Goal: Information Seeking & Learning: Learn about a topic

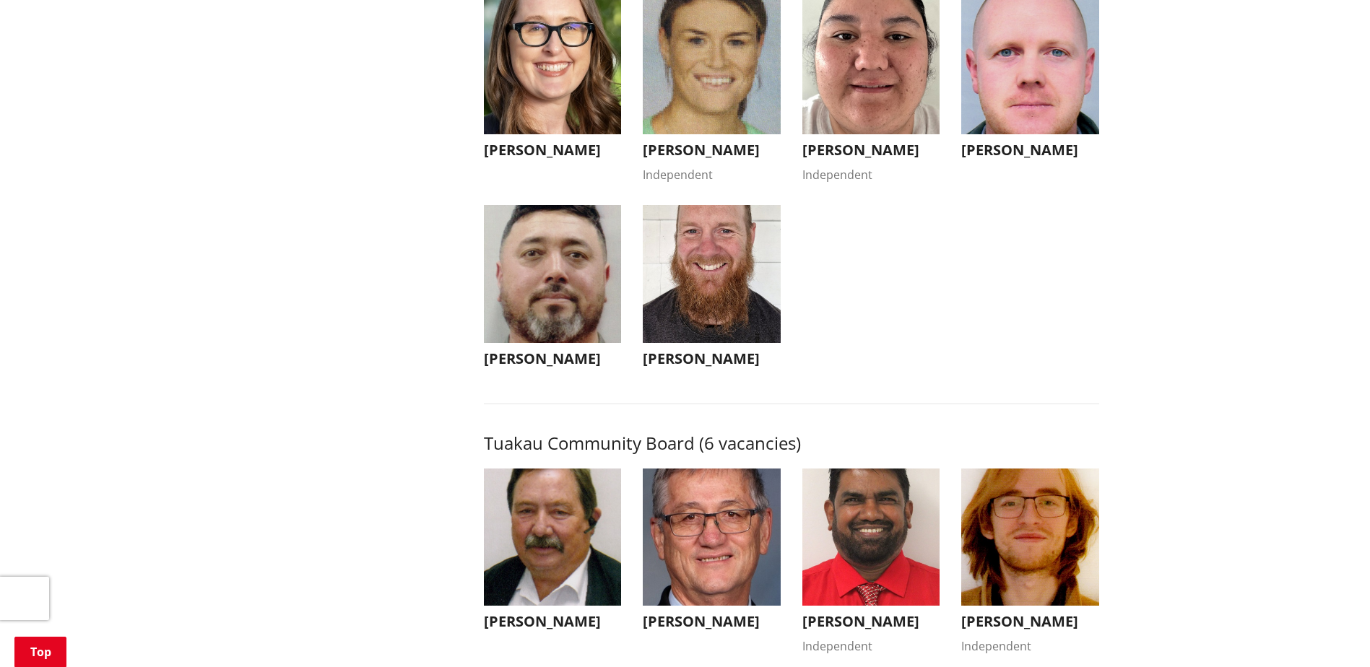
scroll to position [6211, 0]
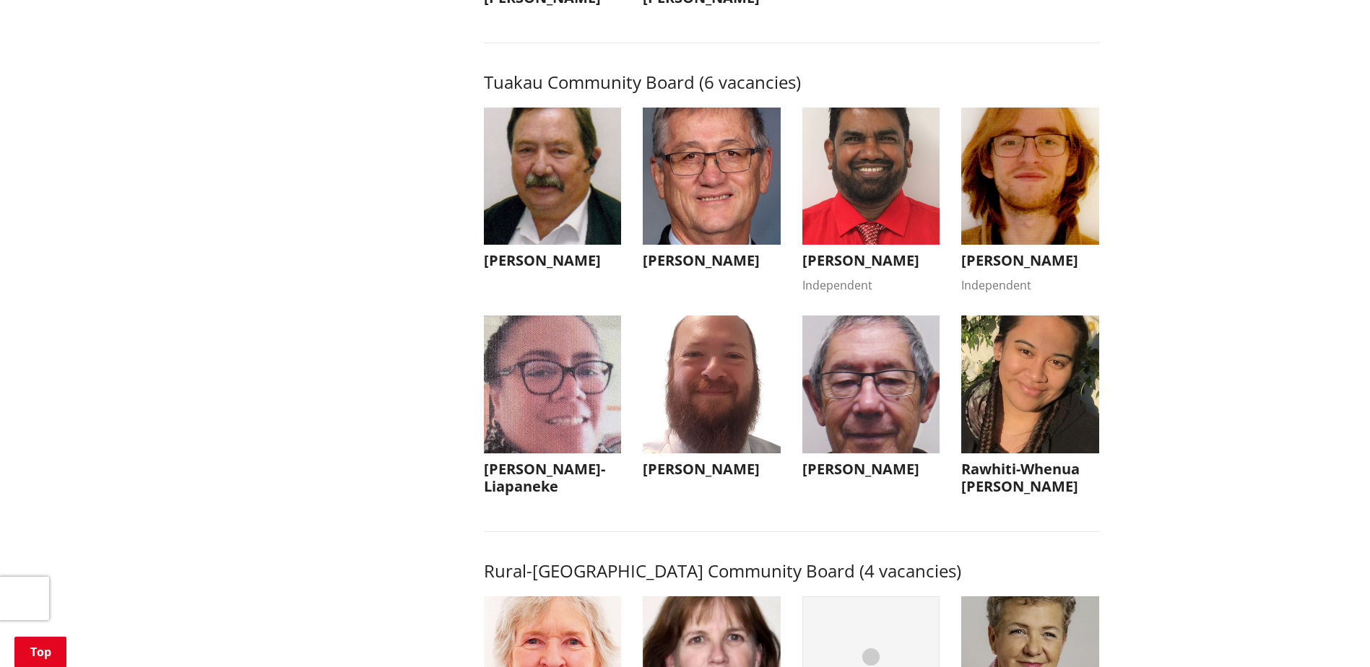
click at [545, 425] on img "button" at bounding box center [553, 385] width 138 height 138
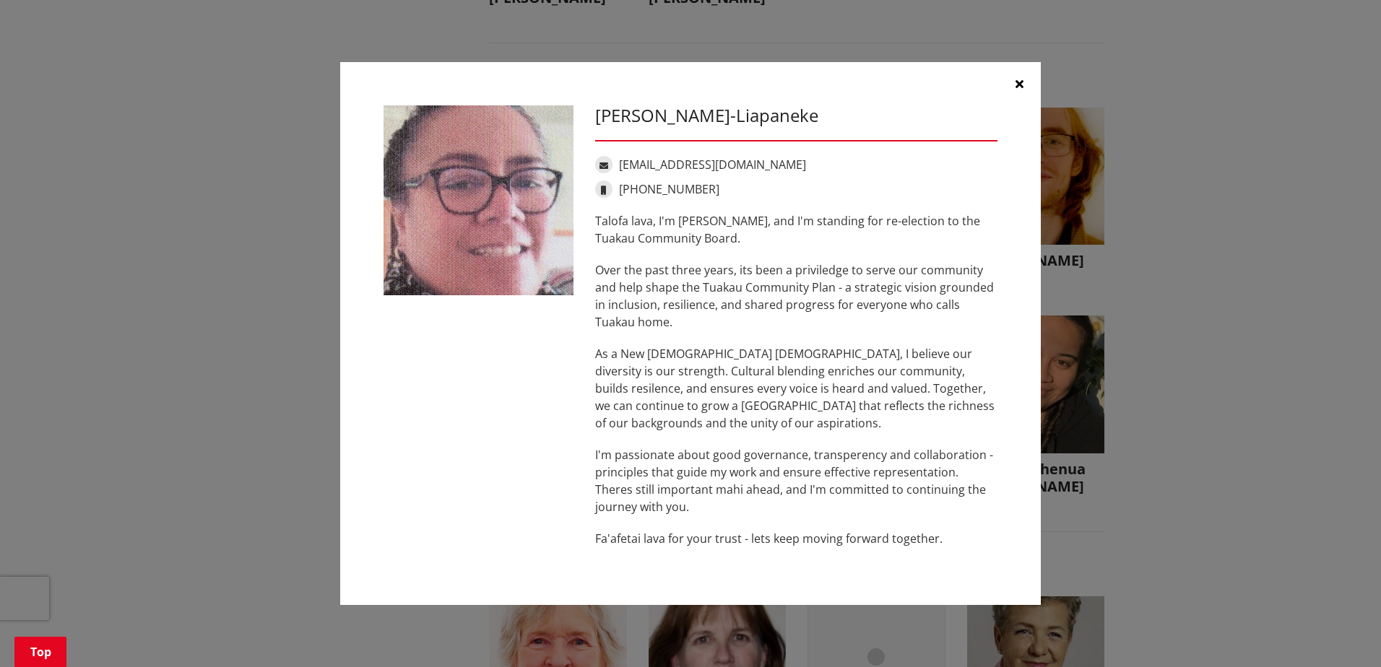
click at [1013, 72] on button "button" at bounding box center [1018, 83] width 43 height 43
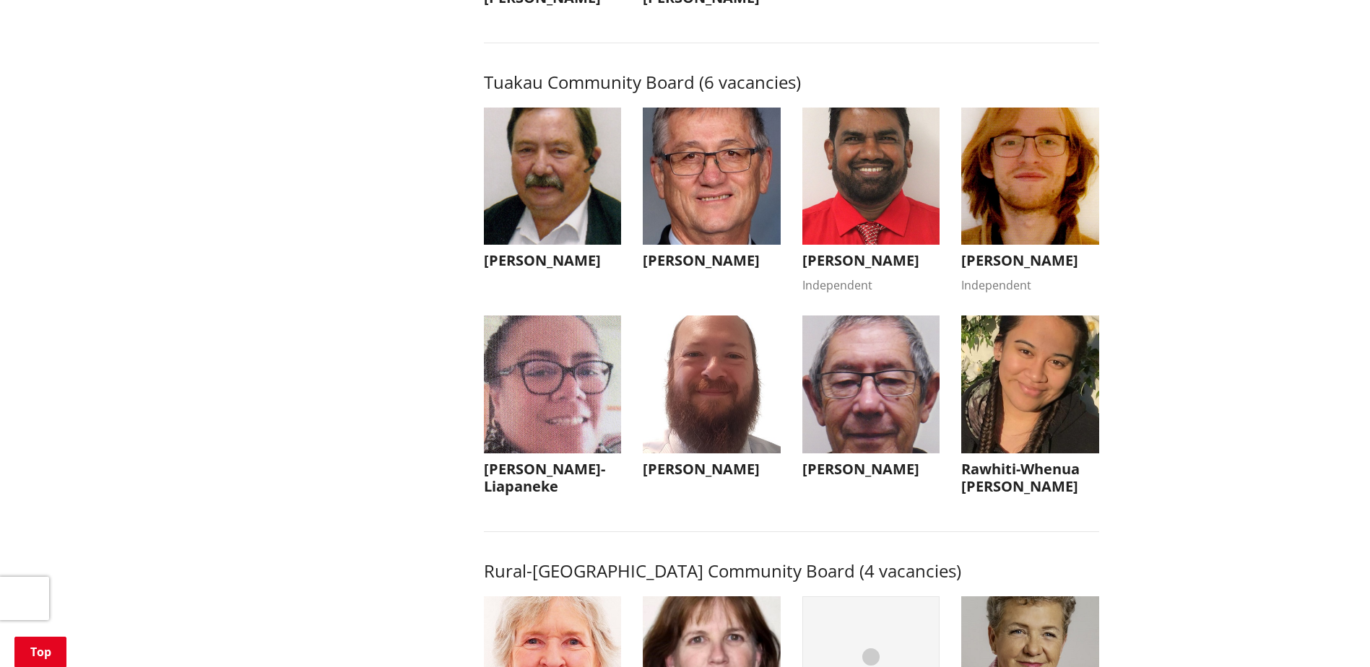
click at [719, 407] on img "button" at bounding box center [712, 385] width 138 height 138
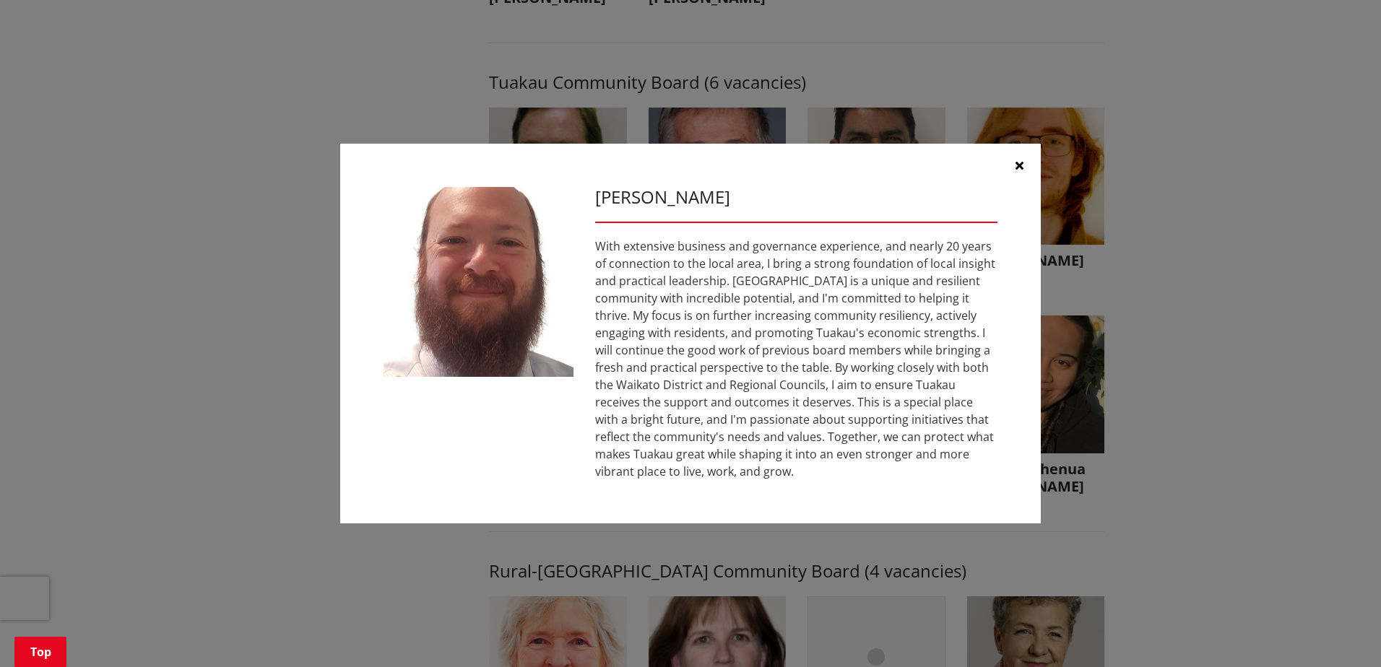
click at [1018, 160] on icon "button" at bounding box center [1019, 166] width 8 height 12
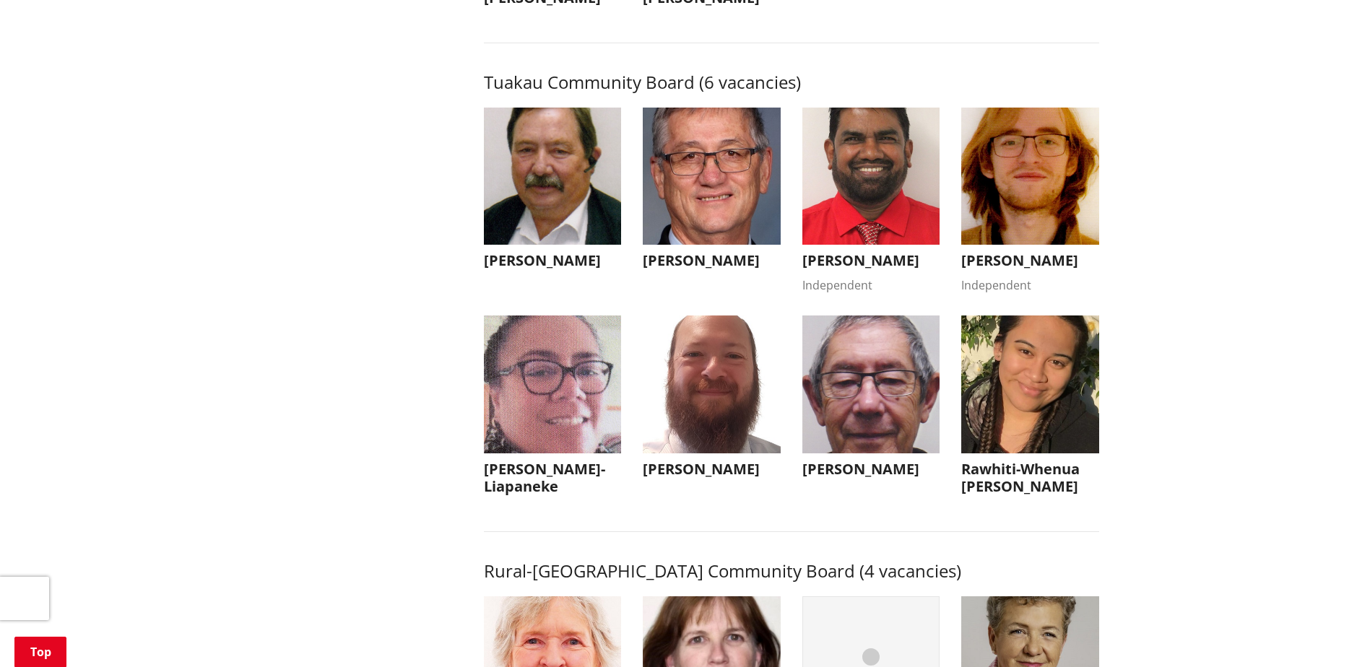
click at [1029, 454] on img "button" at bounding box center [1030, 385] width 138 height 138
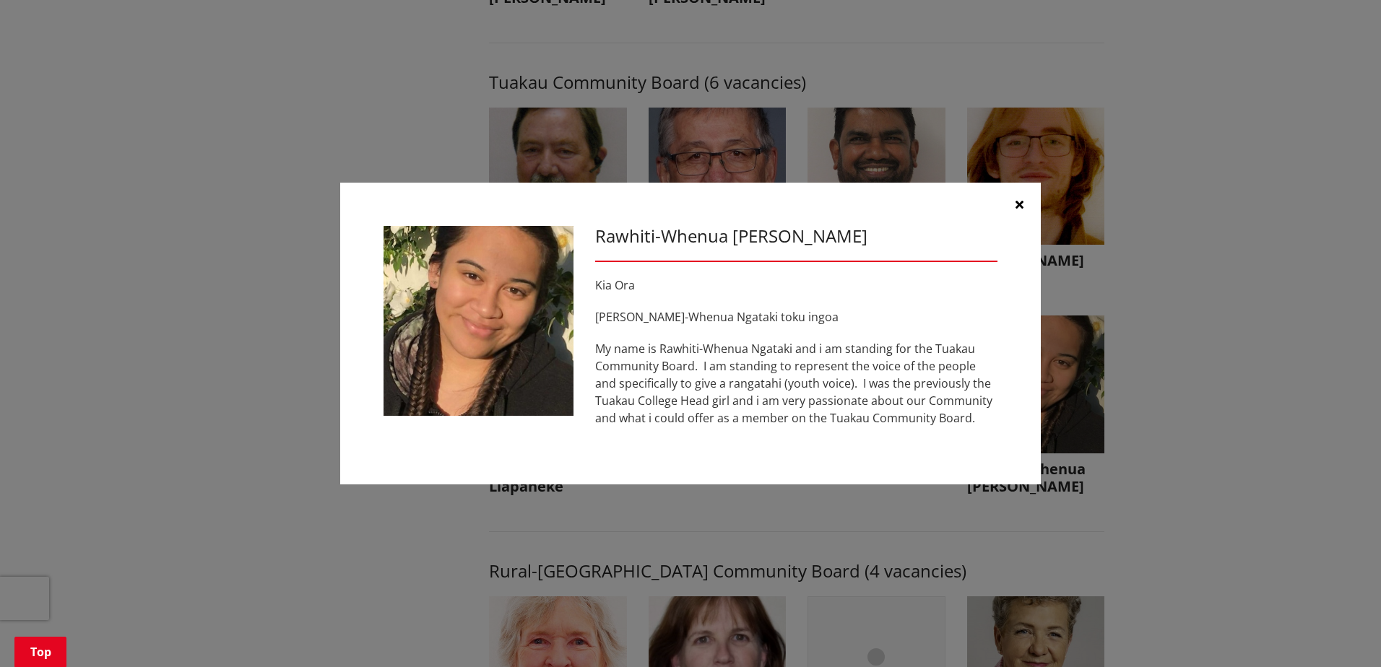
click at [1015, 204] on icon "button" at bounding box center [1019, 205] width 8 height 12
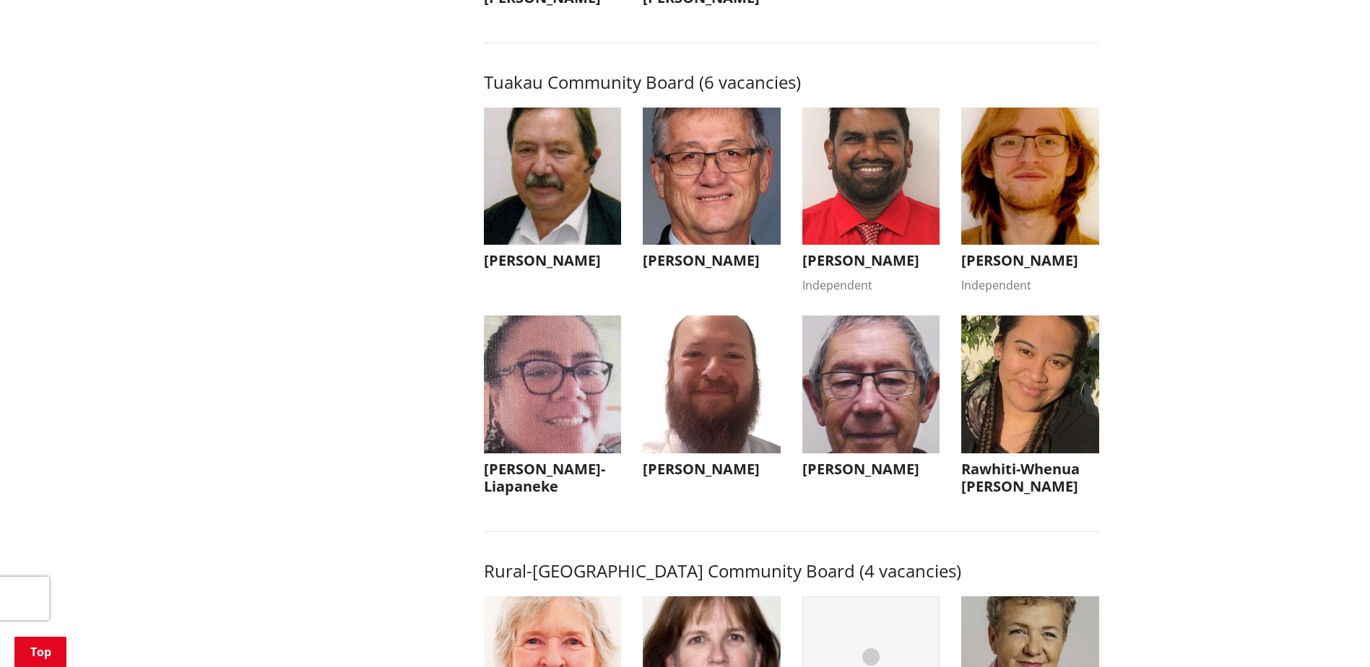
click at [1040, 204] on img "button" at bounding box center [1030, 177] width 138 height 138
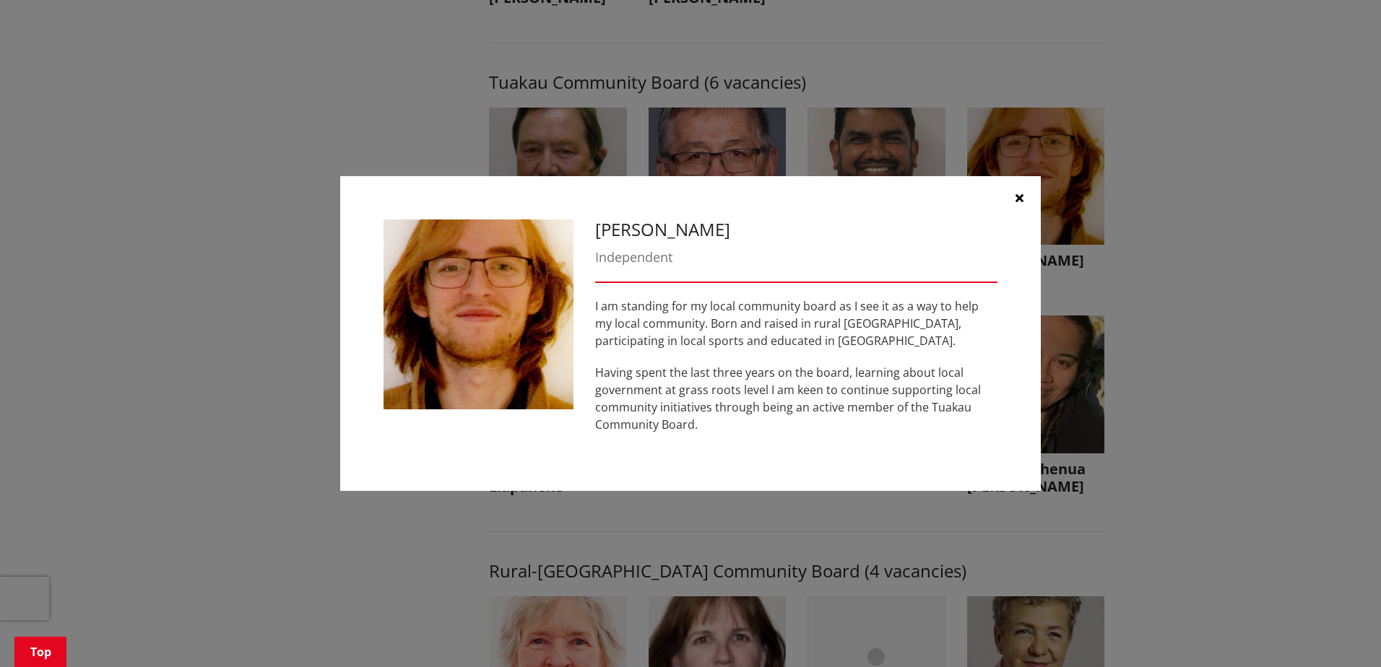
click at [1015, 191] on button "button" at bounding box center [1018, 197] width 43 height 43
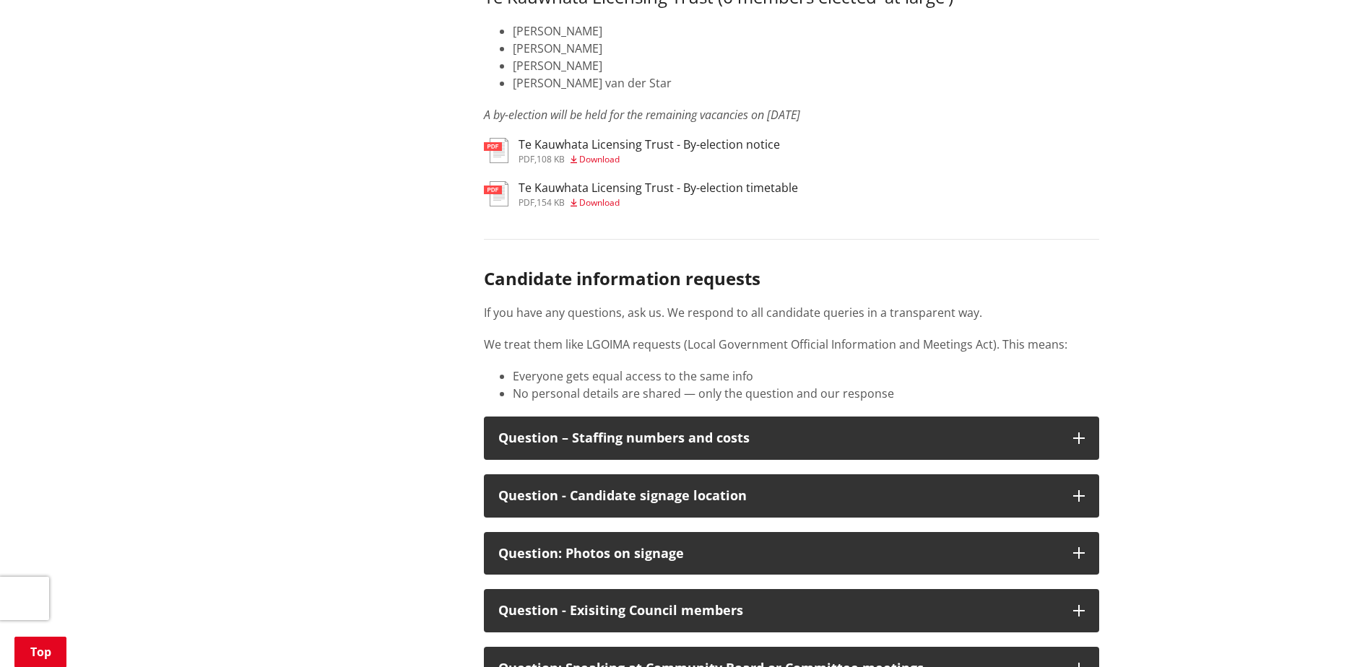
scroll to position [7367, 0]
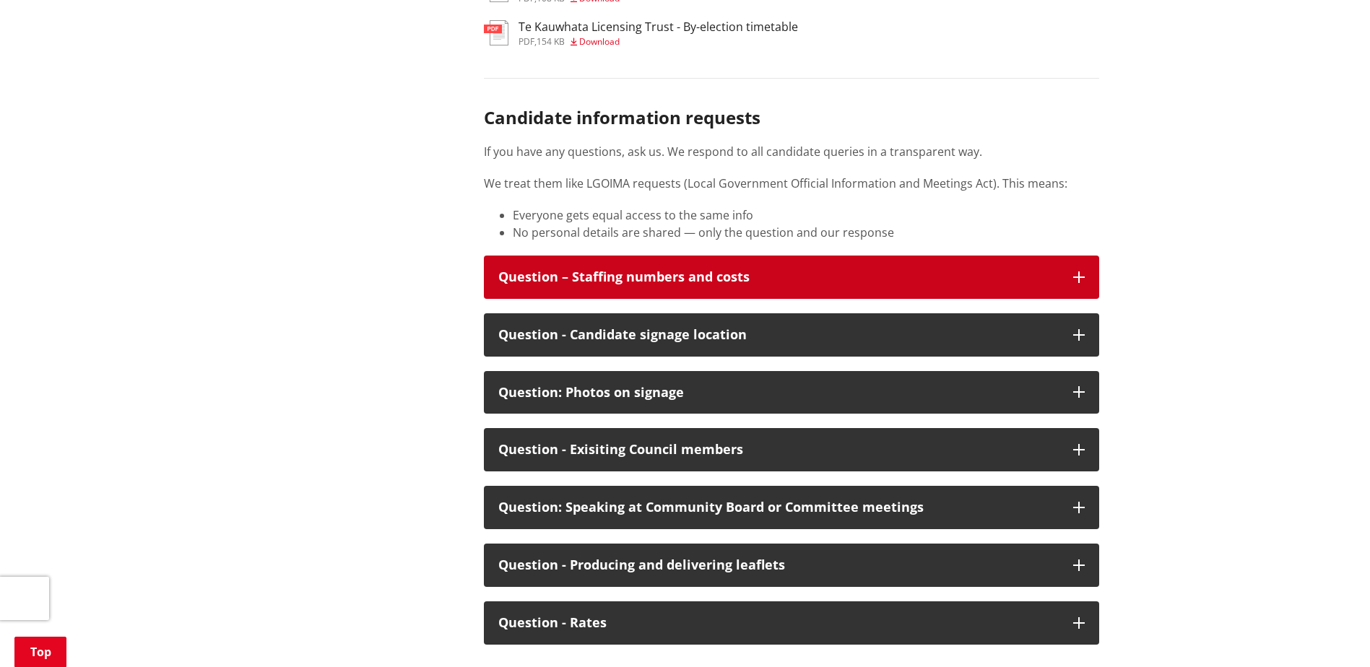
click at [769, 285] on div "Question – Staffing numbers and costs" at bounding box center [778, 277] width 560 height 14
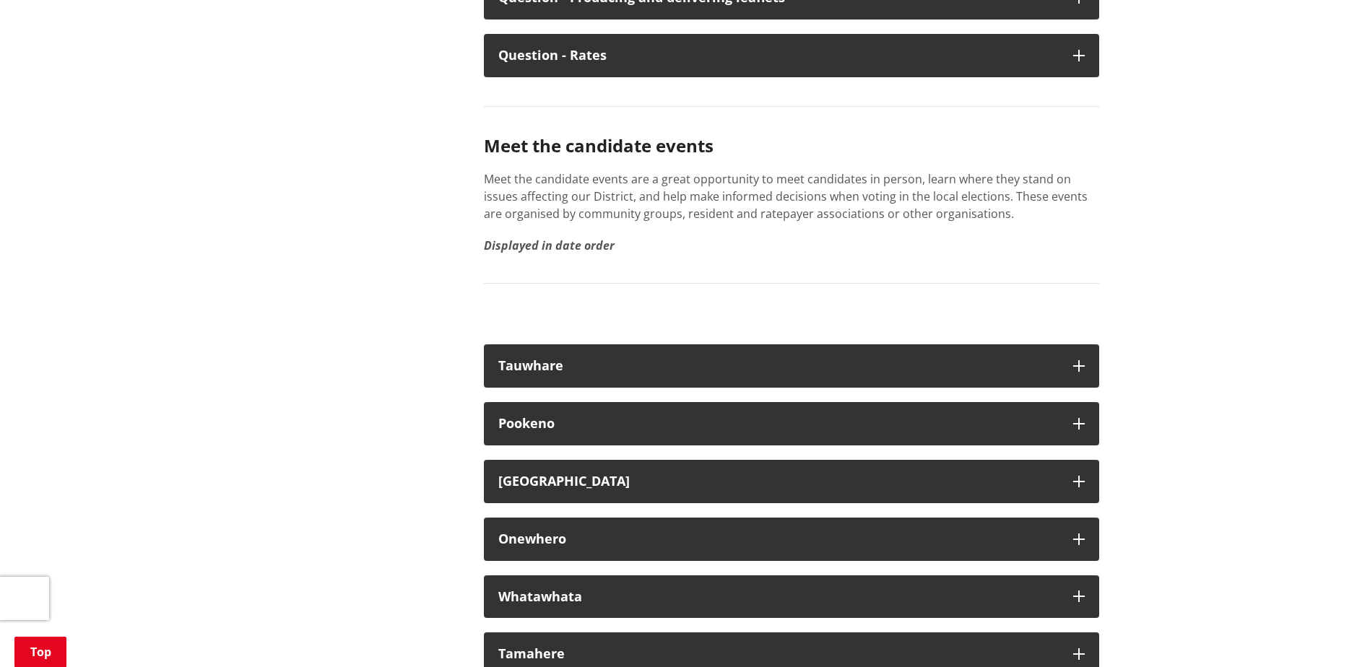
scroll to position [8234, 0]
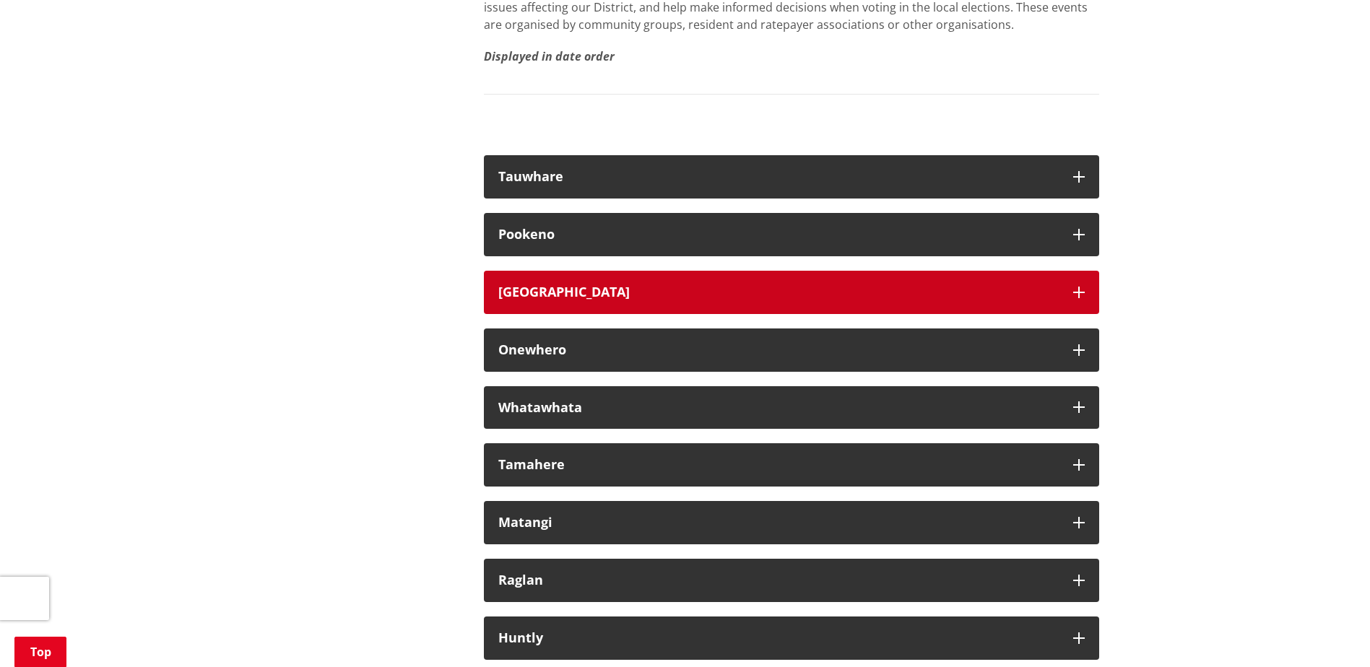
click at [1010, 314] on button "[GEOGRAPHIC_DATA]" at bounding box center [791, 292] width 615 height 43
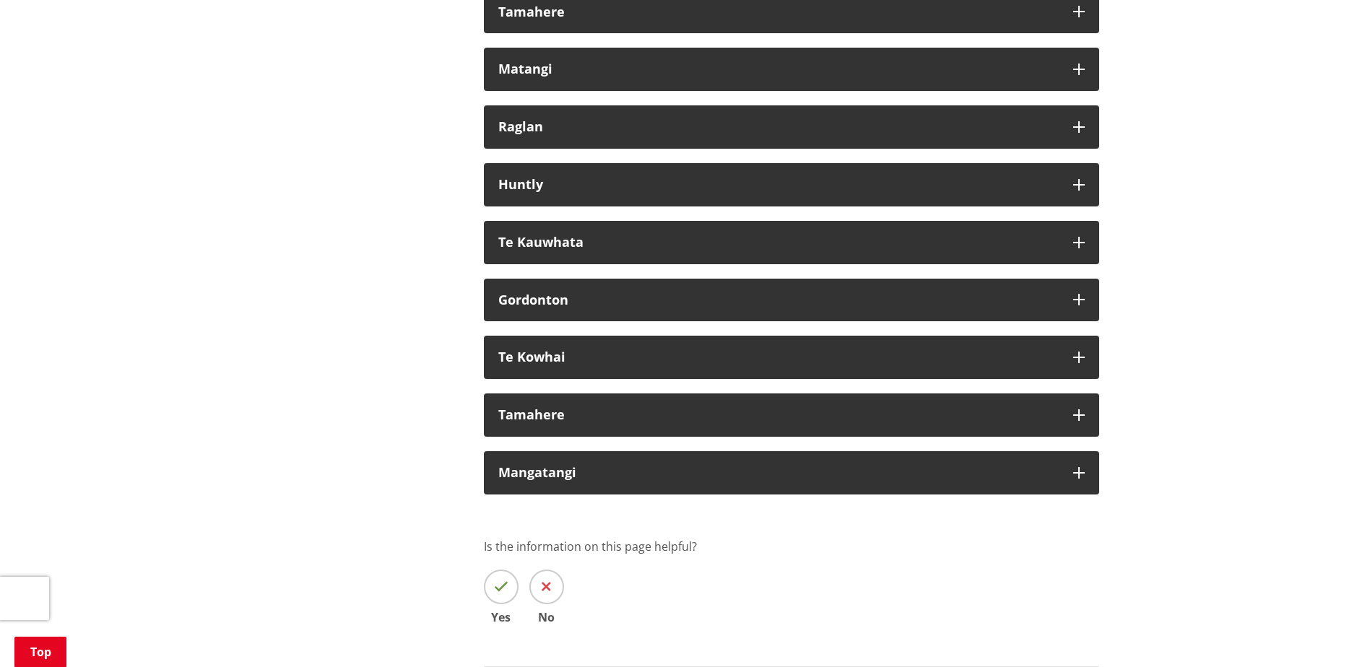
scroll to position [9100, 0]
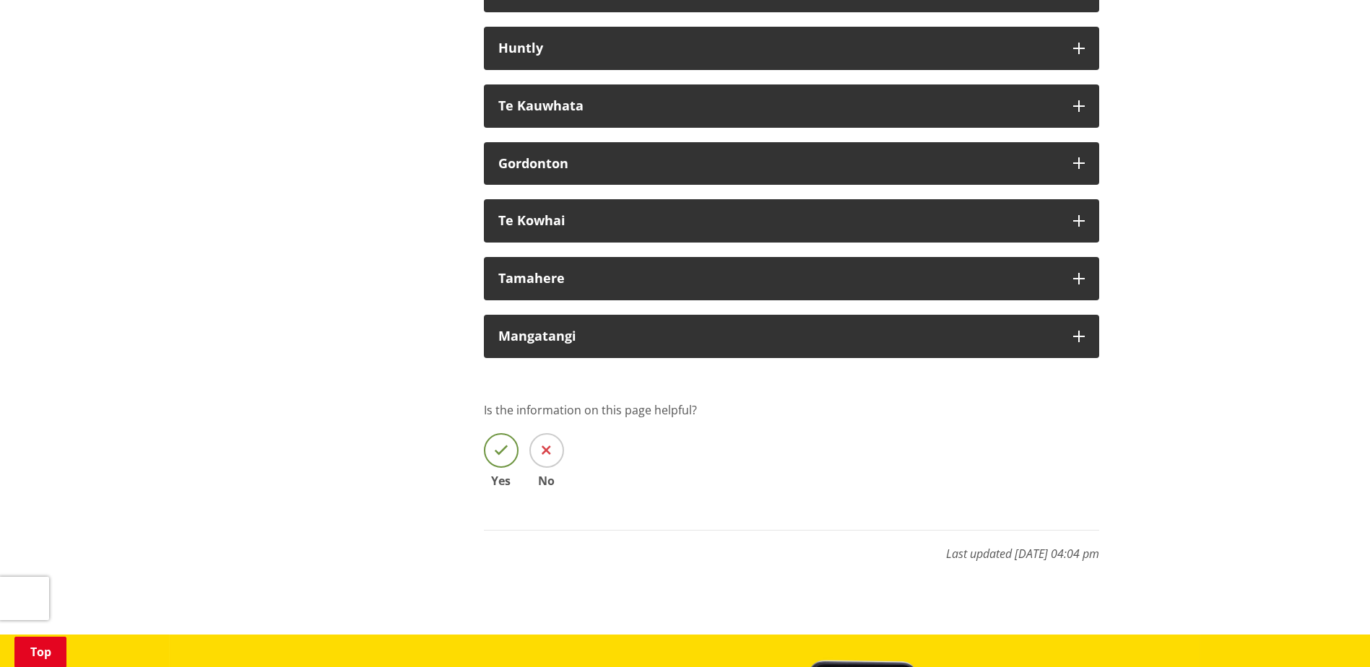
click at [502, 458] on icon at bounding box center [501, 450] width 14 height 14
click at [0, 0] on input "Yes" at bounding box center [0, 0] width 0 height 0
